Goal: Complete application form

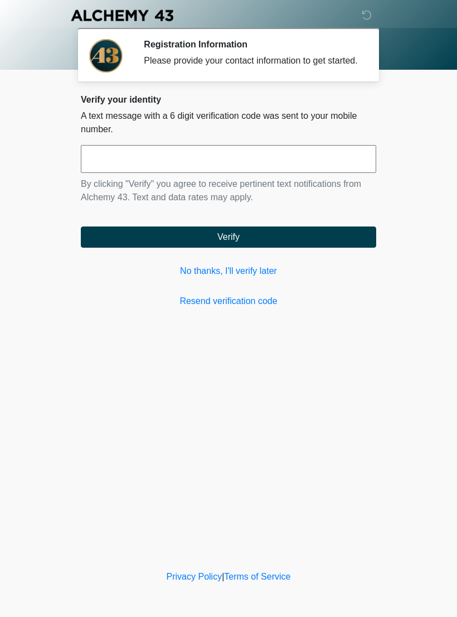
click at [159, 164] on input "text" at bounding box center [228, 159] width 295 height 28
type input "******"
click at [262, 248] on button "Verify" at bounding box center [228, 236] width 295 height 21
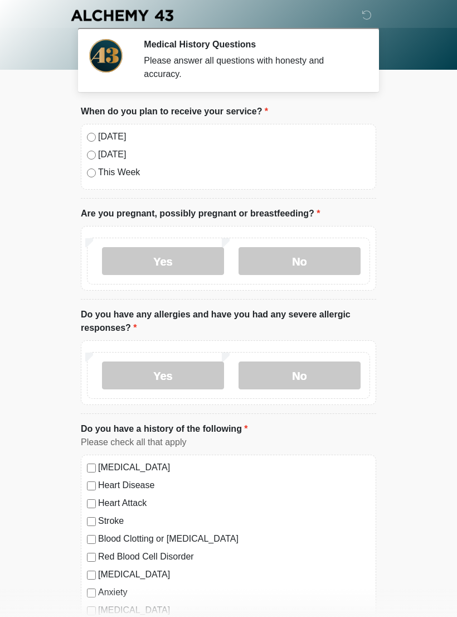
click at [86, 127] on div "Today Tomorrow This Week" at bounding box center [228, 157] width 295 height 66
click at [318, 261] on label "No" at bounding box center [300, 261] width 122 height 28
click at [327, 379] on label "No" at bounding box center [300, 375] width 122 height 28
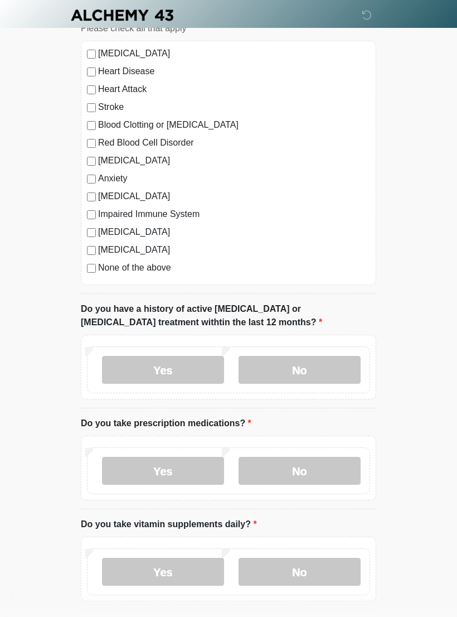
scroll to position [414, 0]
click at [328, 369] on label "No" at bounding box center [300, 370] width 122 height 28
click at [178, 470] on label "Yes" at bounding box center [163, 470] width 122 height 28
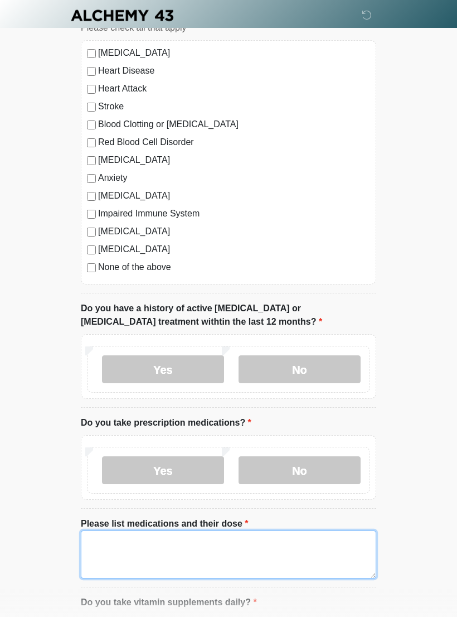
click at [231, 554] on textarea "Please list medications and their dose" at bounding box center [228, 554] width 295 height 48
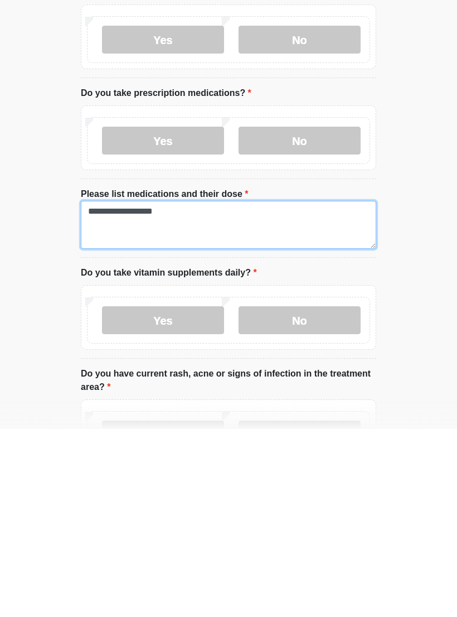
type textarea "**********"
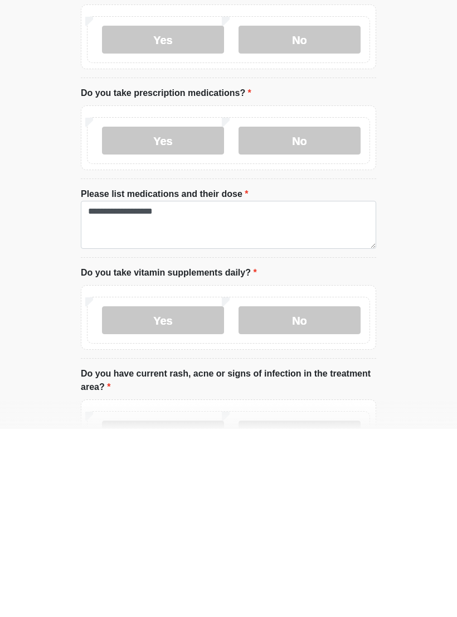
click at [322, 494] on label "No" at bounding box center [300, 508] width 122 height 28
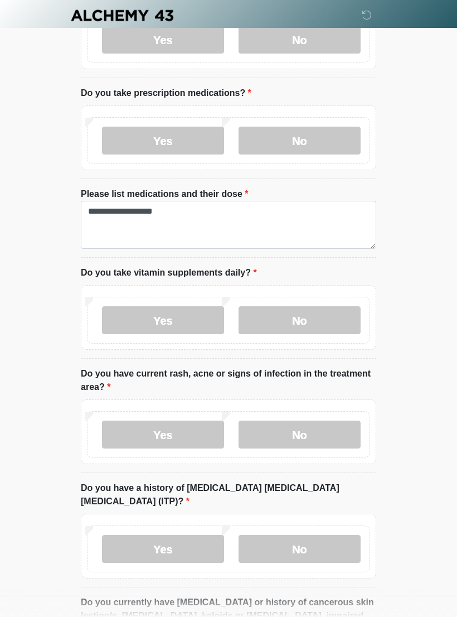
click at [327, 429] on label "No" at bounding box center [300, 434] width 122 height 28
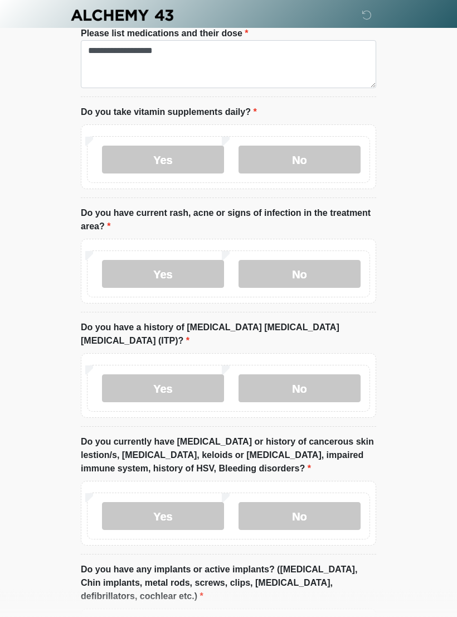
scroll to position [904, 0]
click at [335, 374] on label "No" at bounding box center [300, 388] width 122 height 28
click at [323, 502] on label "No" at bounding box center [300, 516] width 122 height 28
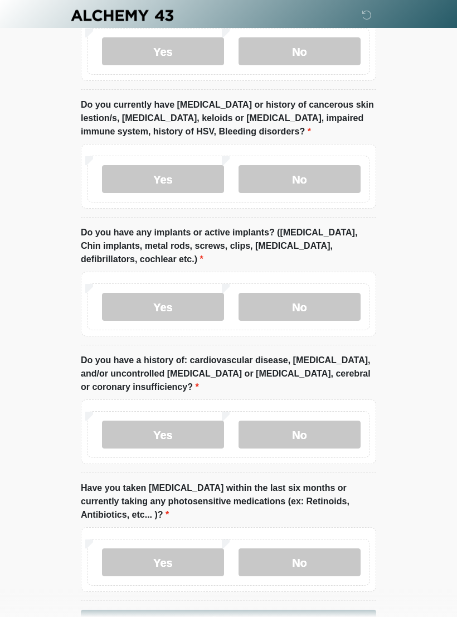
scroll to position [1244, 0]
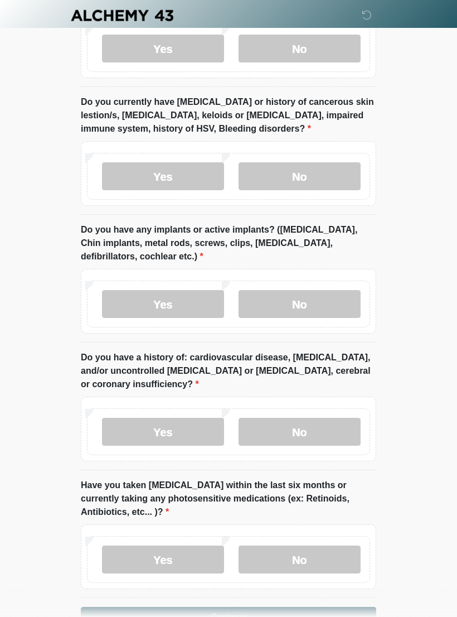
click at [327, 290] on label "No" at bounding box center [300, 304] width 122 height 28
click at [164, 418] on label "Yes" at bounding box center [163, 432] width 122 height 28
click at [321, 418] on label "No" at bounding box center [300, 432] width 122 height 28
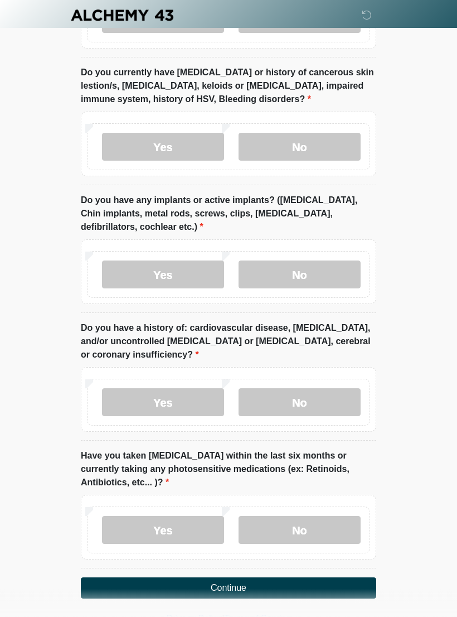
scroll to position [1281, 0]
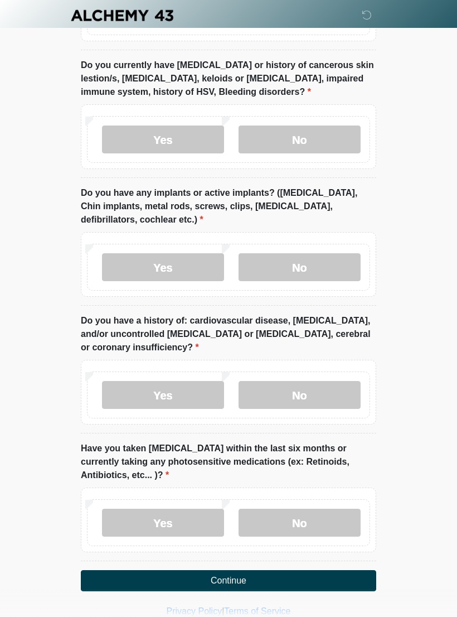
click at [311, 508] on label "No" at bounding box center [300, 522] width 122 height 28
click at [330, 570] on button "Continue" at bounding box center [228, 580] width 295 height 21
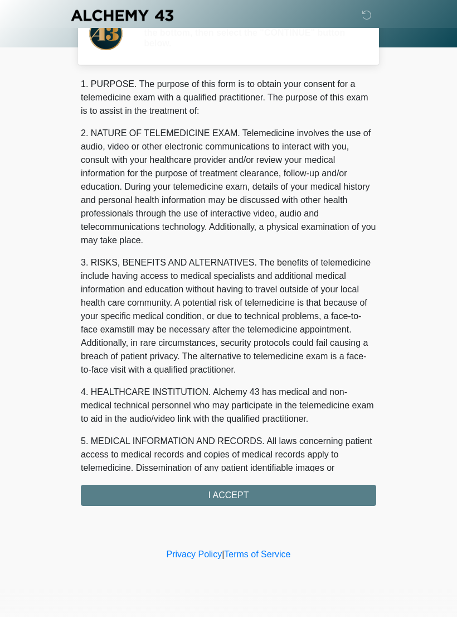
scroll to position [0, 0]
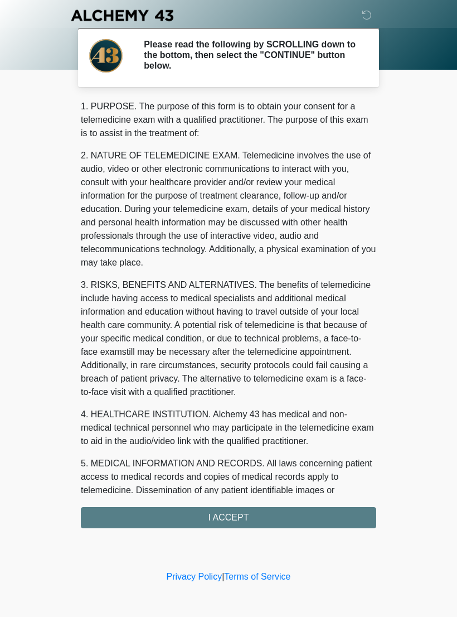
click at [330, 516] on div "1. PURPOSE. The purpose of this form is to obtain your consent for a telemedici…" at bounding box center [228, 314] width 295 height 428
click at [270, 517] on div "1. PURPOSE. The purpose of this form is to obtain your consent for a telemedici…" at bounding box center [228, 314] width 295 height 428
click at [254, 520] on div "1. PURPOSE. The purpose of this form is to obtain your consent for a telemedici…" at bounding box center [228, 314] width 295 height 428
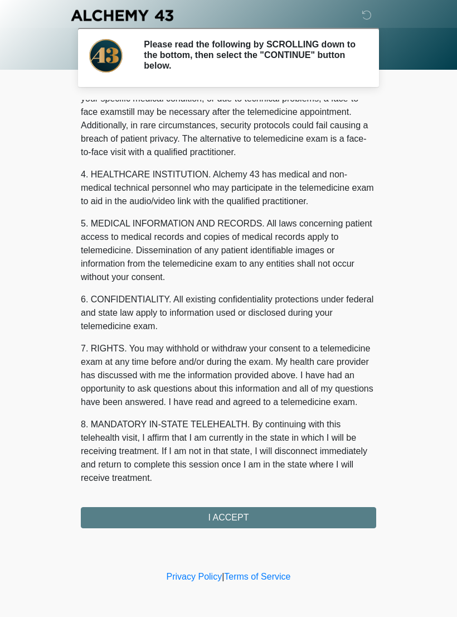
scroll to position [253, 0]
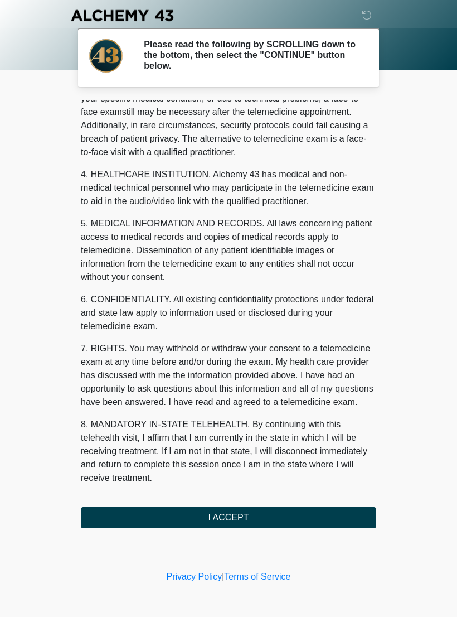
click at [264, 519] on button "I ACCEPT" at bounding box center [228, 517] width 295 height 21
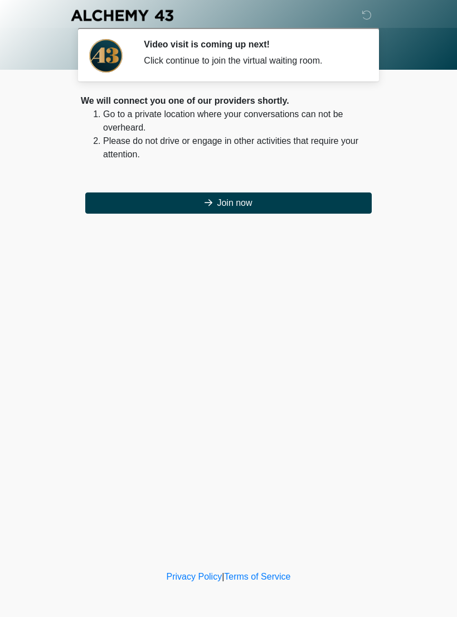
click at [263, 209] on button "Join now" at bounding box center [228, 202] width 287 height 21
